Goal: Navigation & Orientation: Find specific page/section

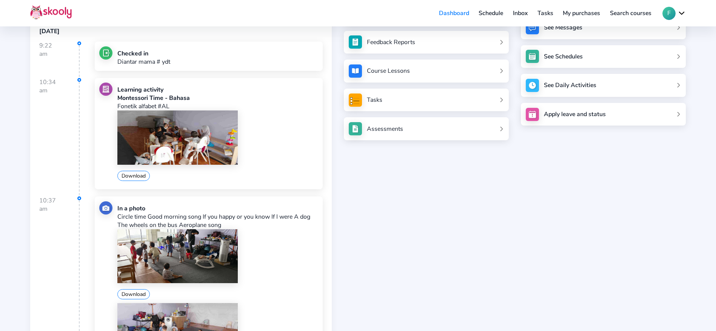
scroll to position [96, 0]
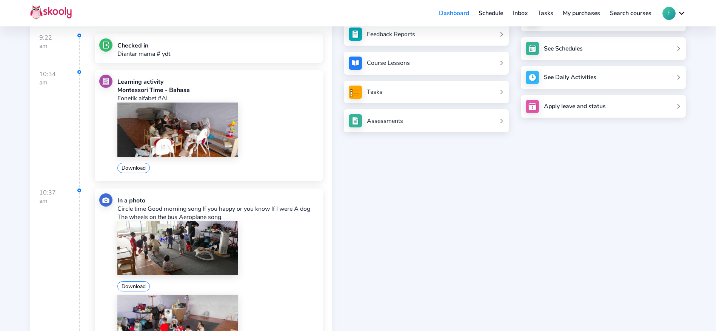
click at [158, 129] on img at bounding box center [177, 130] width 120 height 54
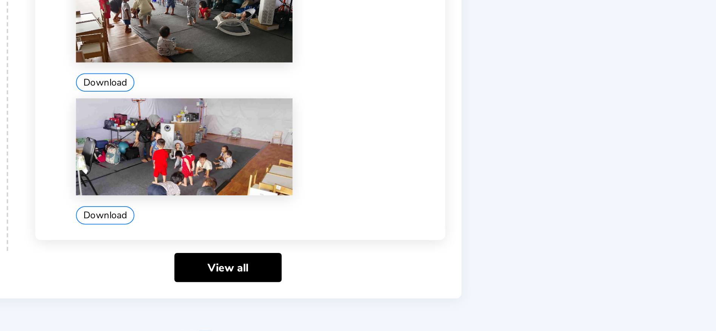
scroll to position [223, 0]
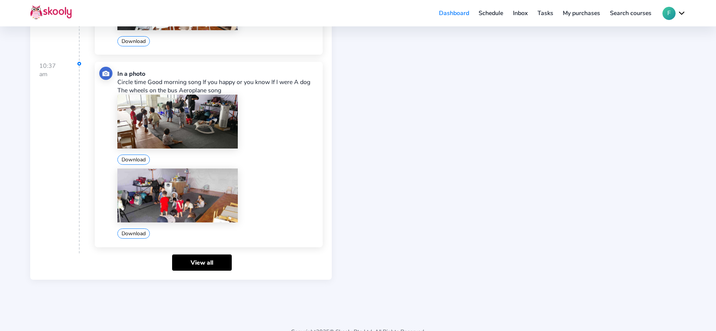
click at [468, 209] on div "Payments Feedback Reports Course Lessons Tasks Assessments" at bounding box center [420, 73] width 177 height 413
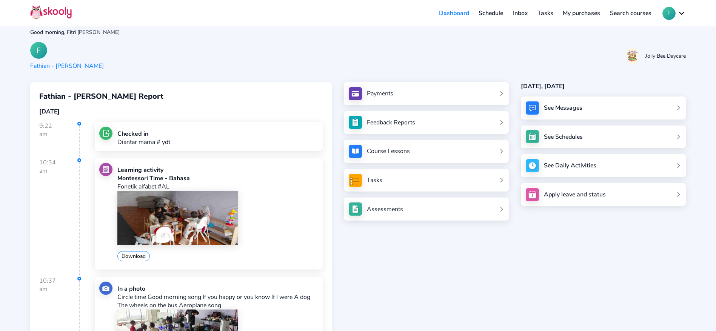
scroll to position [0, 0]
